Goal: Information Seeking & Learning: Learn about a topic

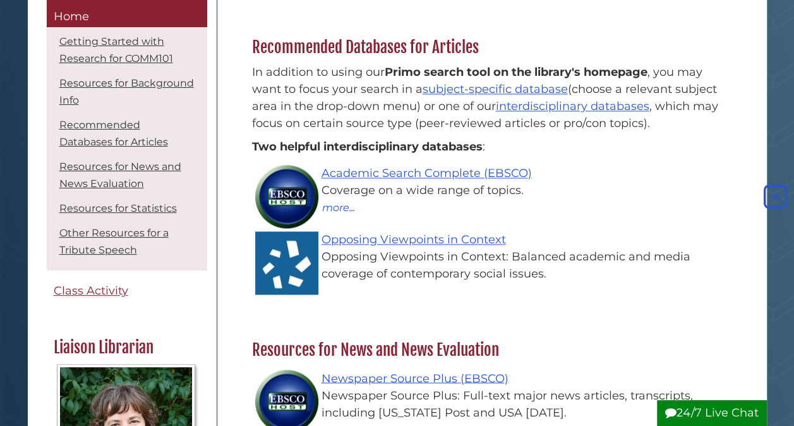
scroll to position [811, 0]
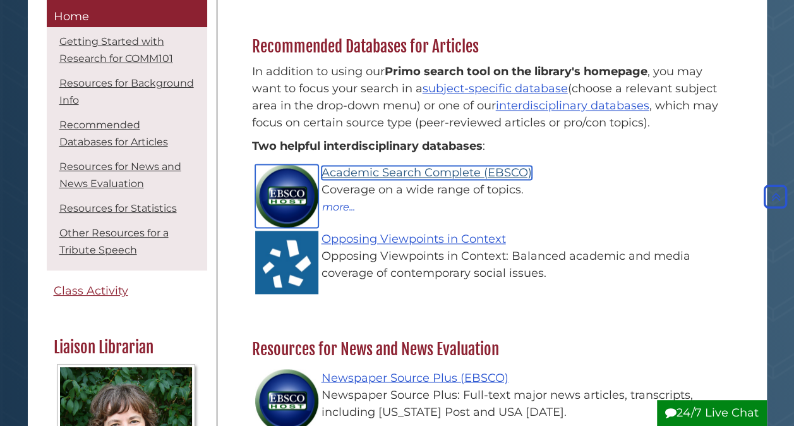
click at [367, 165] on link "Academic Search Complete (EBSCO)" at bounding box center [426, 172] width 210 height 14
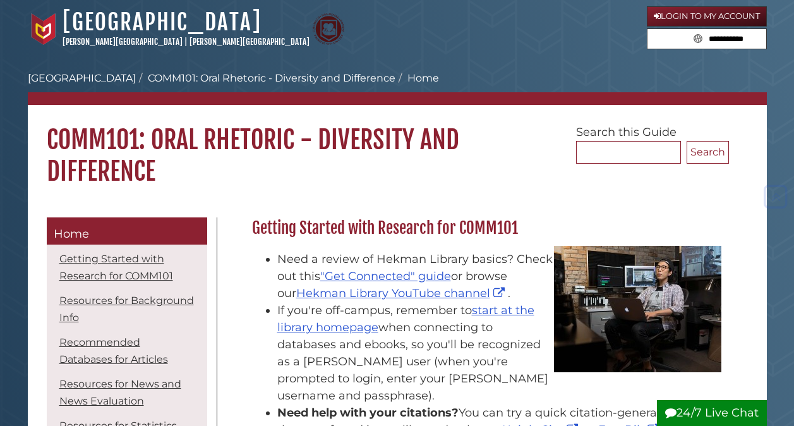
scroll to position [811, 0]
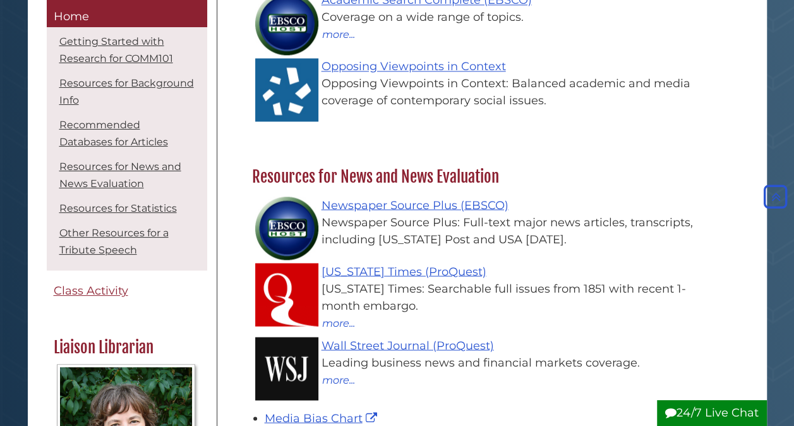
scroll to position [1006, 0]
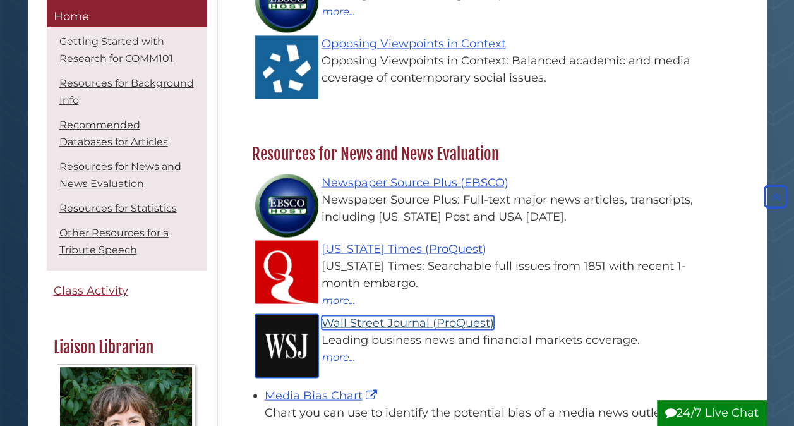
click at [372, 315] on link "Wall Street Journal (ProQuest)" at bounding box center [407, 322] width 172 height 14
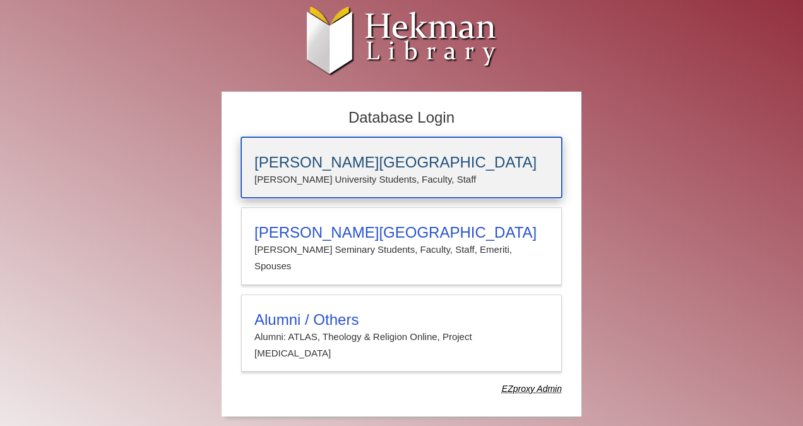
click at [352, 165] on h3 "[PERSON_NAME][GEOGRAPHIC_DATA]" at bounding box center [401, 162] width 294 height 18
